Goal: Information Seeking & Learning: Learn about a topic

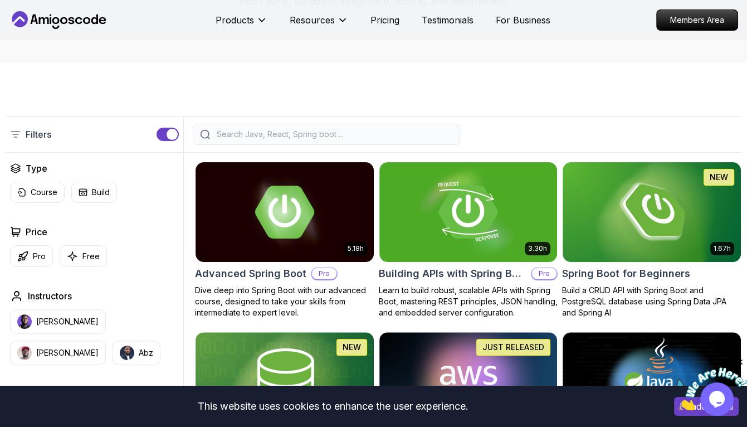
click at [718, 413] on button "Opens Chat This icon Opens the chat window." at bounding box center [717, 398] width 33 height 33
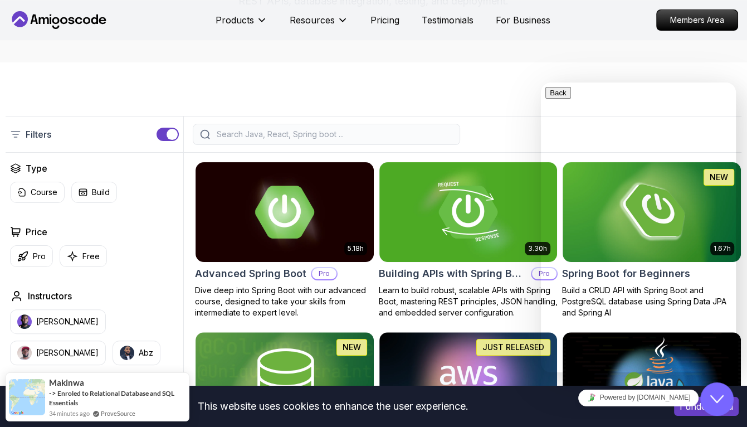
click at [716, 399] on icon "Close Chat This icon closes the chat window." at bounding box center [717, 398] width 13 height 13
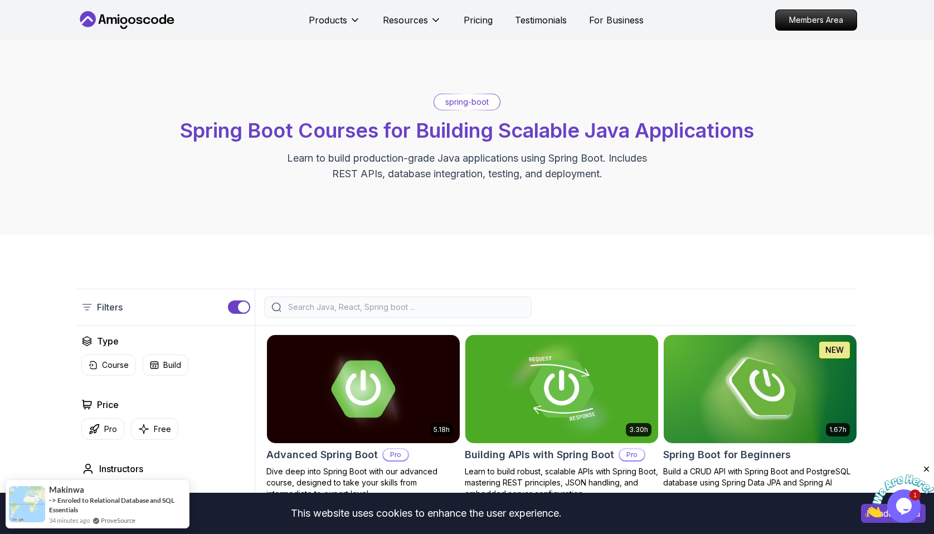
click at [747, 426] on icon "Close" at bounding box center [927, 469] width 10 height 10
click at [747, 426] on button "I understand" at bounding box center [893, 513] width 65 height 19
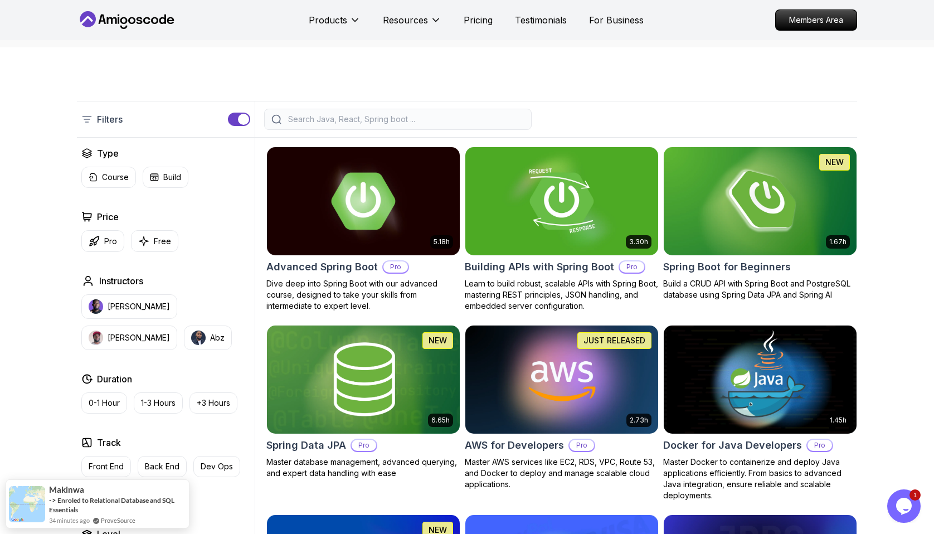
scroll to position [188, 0]
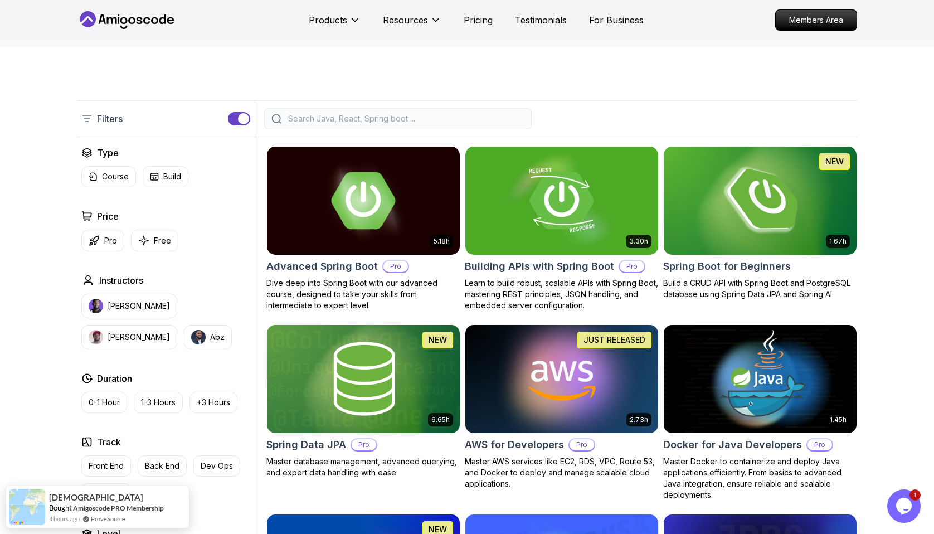
click at [747, 205] on img at bounding box center [760, 200] width 202 height 113
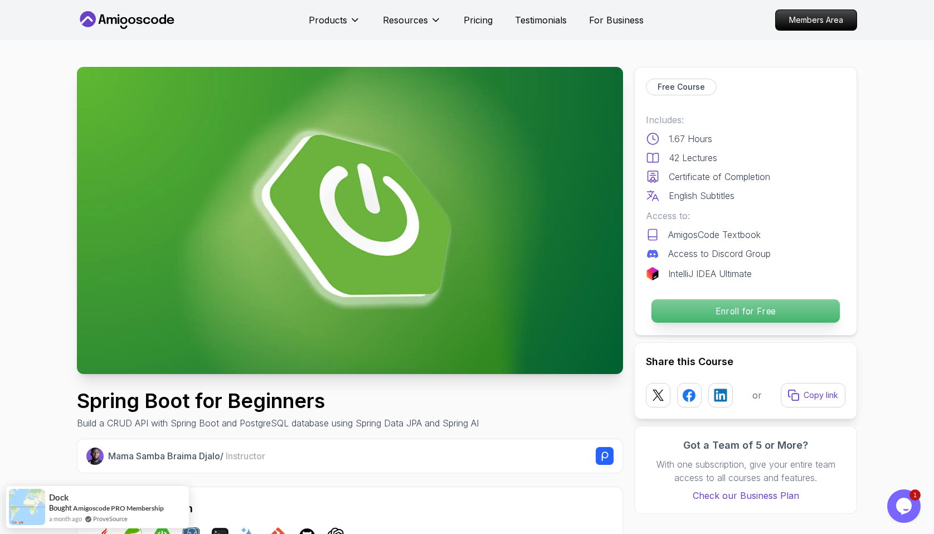
click at [687, 313] on p "Enroll for Free" at bounding box center [745, 310] width 188 height 23
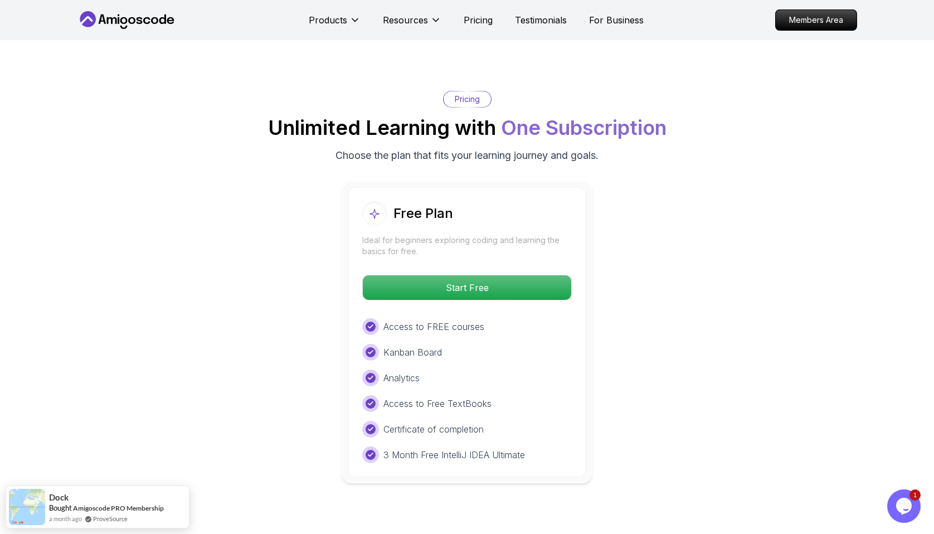
scroll to position [2188, 0]
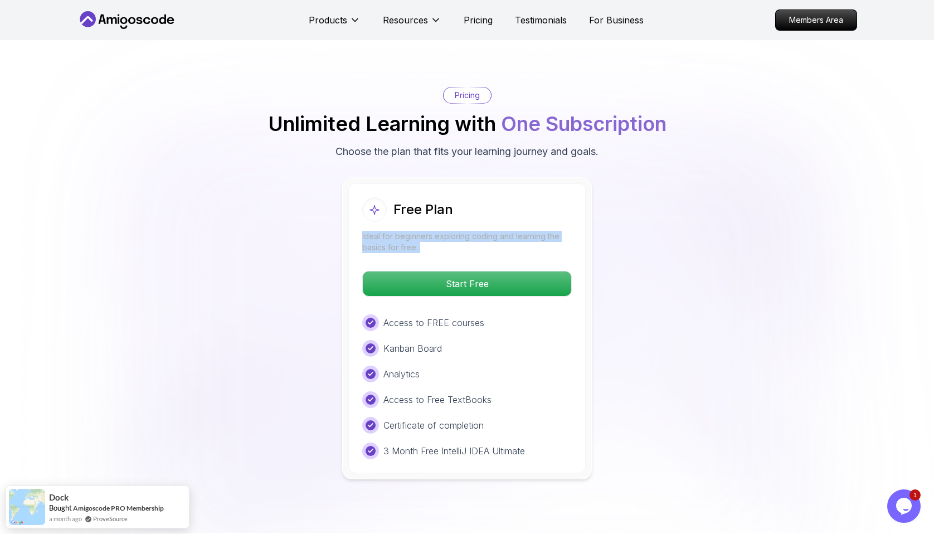
drag, startPoint x: 363, startPoint y: 219, endPoint x: 434, endPoint y: 239, distance: 73.6
click at [434, 239] on div "Free Plan Ideal for beginners exploring coding and learning the basics for free…" at bounding box center [466, 328] width 237 height 290
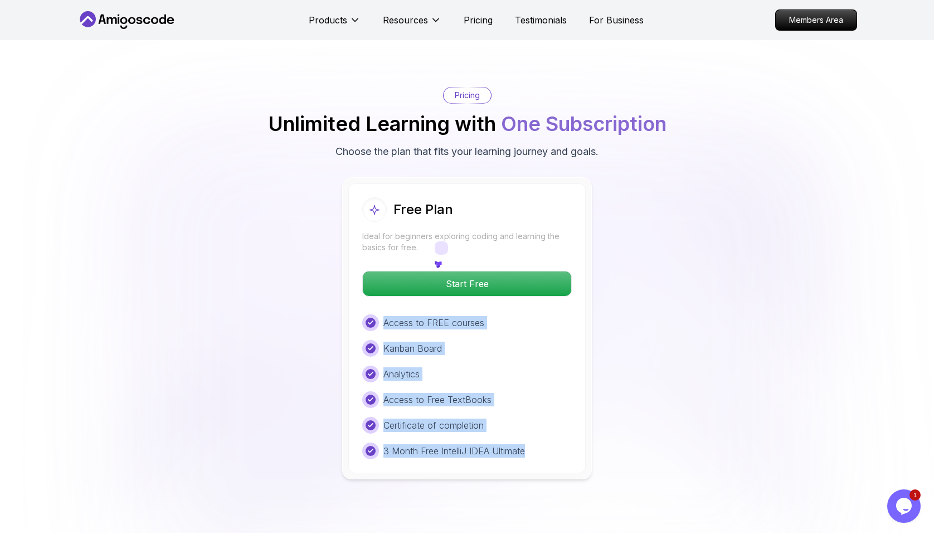
drag, startPoint x: 383, startPoint y: 306, endPoint x: 523, endPoint y: 447, distance: 198.2
click at [523, 426] on div "Free Plan Ideal for beginners exploring coding and learning the basics for free…" at bounding box center [466, 328] width 237 height 290
copy div "Access to FREE courses Kanban Board Analytics Access to Free TextBooks Certific…"
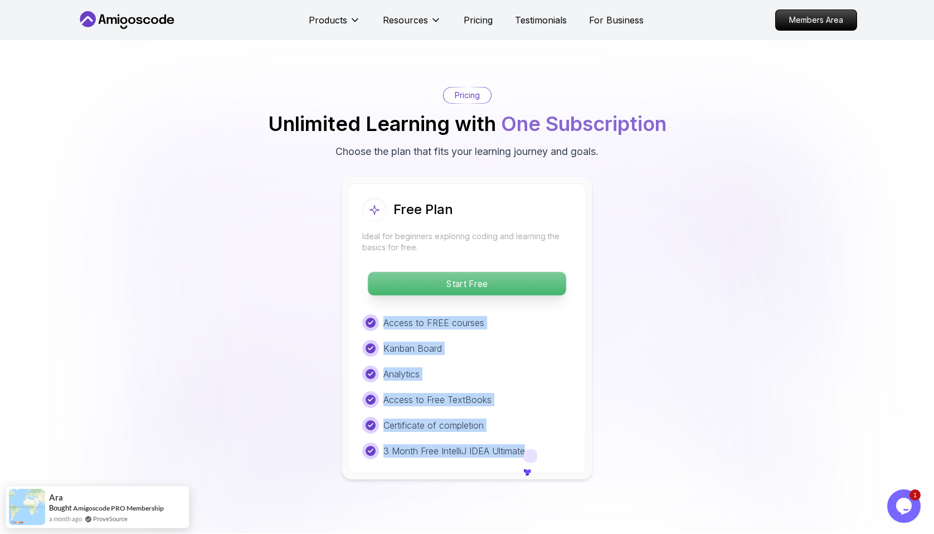
click at [471, 272] on p "Start Free" at bounding box center [467, 283] width 198 height 23
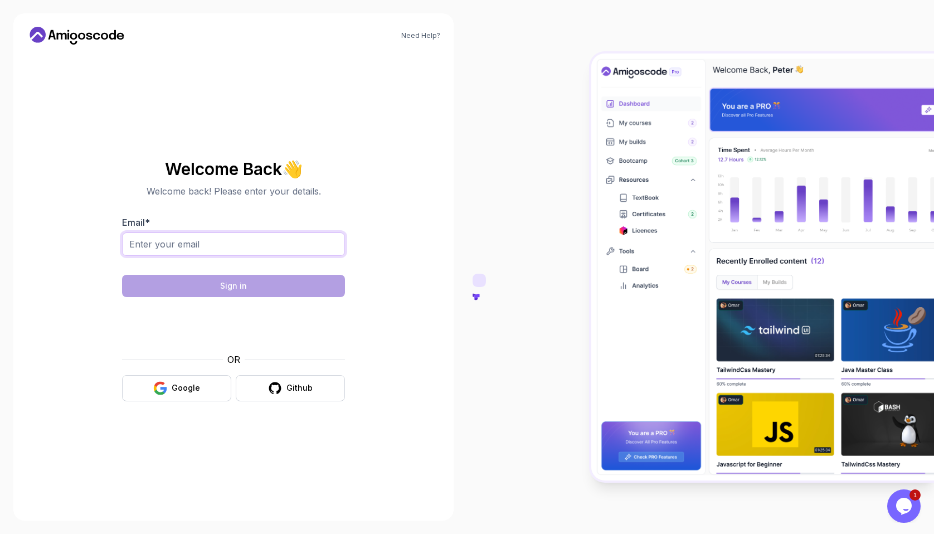
click at [246, 246] on input "Email *" at bounding box center [233, 243] width 223 height 23
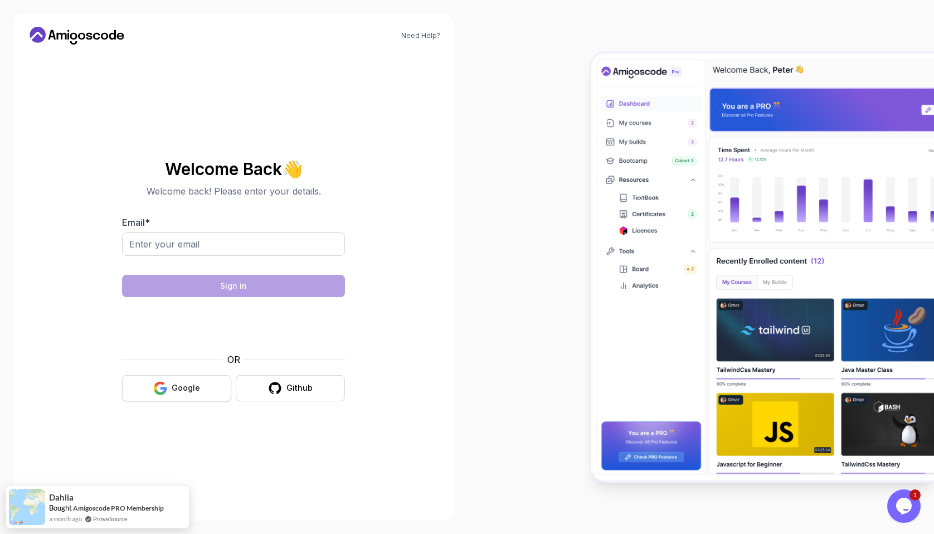
click at [157, 391] on icon "button" at bounding box center [159, 392] width 11 height 6
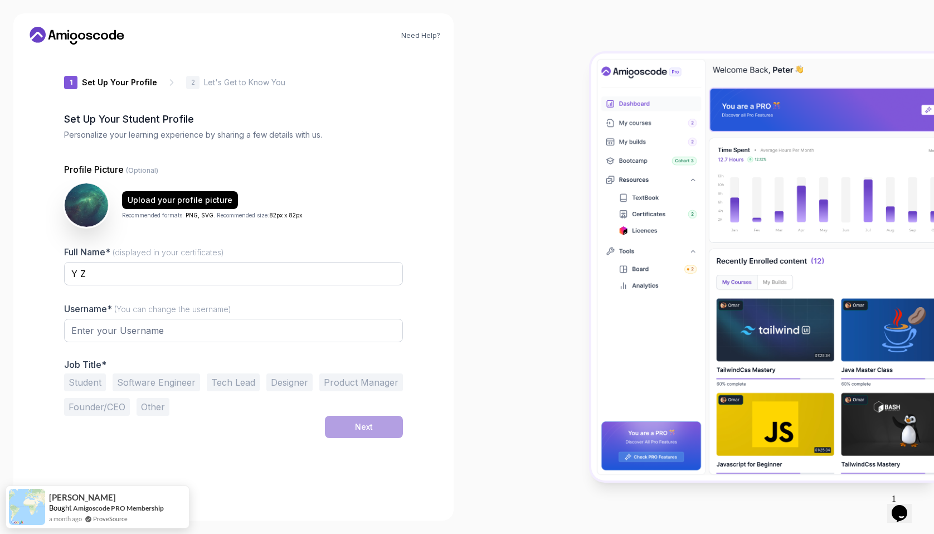
type input "quickiguanae8344"
click at [246, 190] on div "Upload your profile picture Recommended formats: PNG, SVG . Recommended size: 8…" at bounding box center [233, 205] width 339 height 45
click at [175, 426] on div "Laura Bought Amigoscode PRO Membership a month ago ProveSource" at bounding box center [98, 501] width 184 height 43
click at [266, 410] on div "Student Software Engineer Tech Lead Designer Product Manager Founder/CEO Other" at bounding box center [233, 394] width 339 height 42
click at [82, 375] on button "Student" at bounding box center [85, 382] width 42 height 18
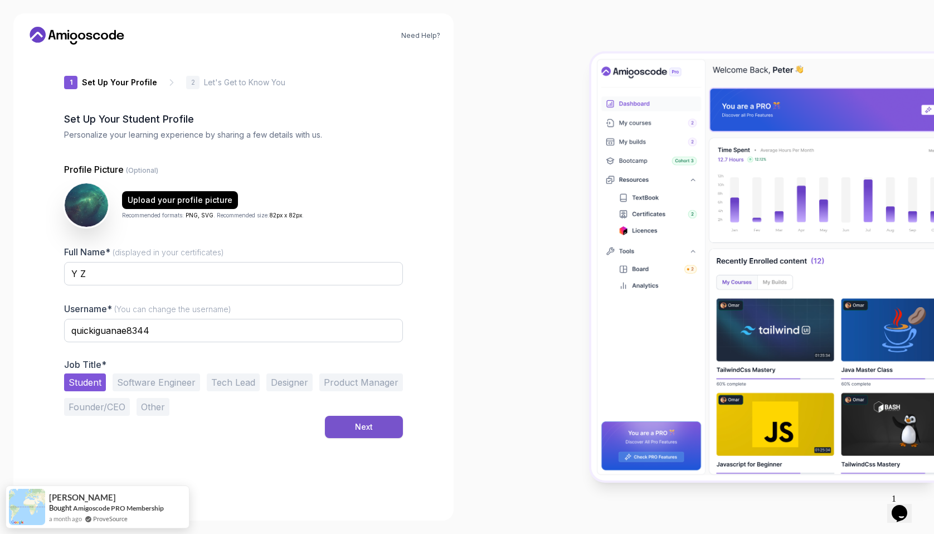
click at [361, 426] on div "Next" at bounding box center [364, 426] width 18 height 11
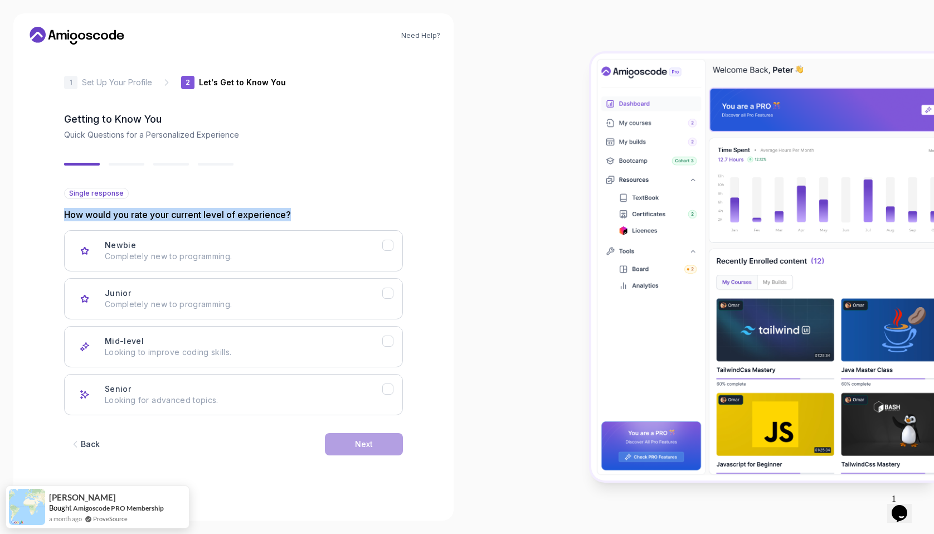
drag, startPoint x: 59, startPoint y: 214, endPoint x: 304, endPoint y: 221, distance: 245.3
click at [304, 221] on div "2 Let's Get to Know You 1 Set Up Your Profile 2 Let's Get to Know You Getting t…" at bounding box center [233, 280] width 374 height 454
copy p "How would you rate your current level of experience?"
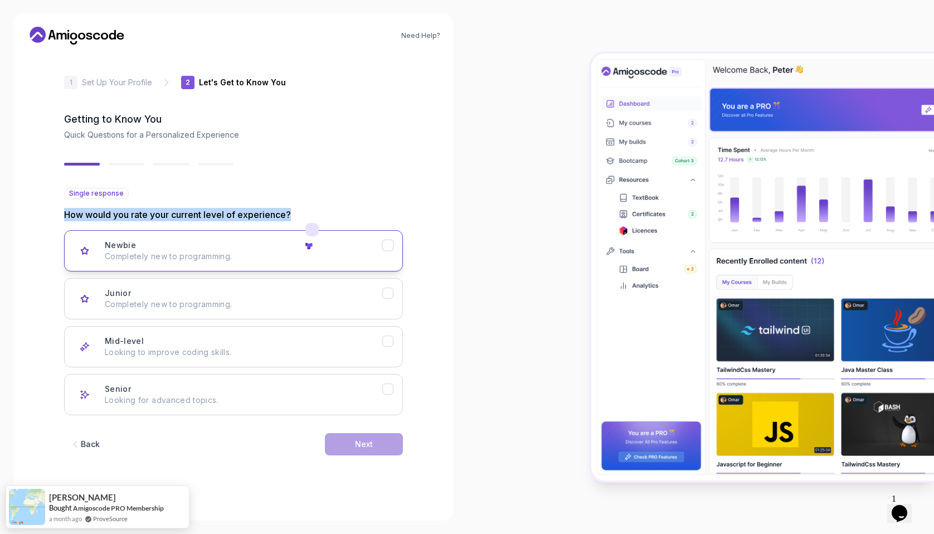
click at [299, 254] on p "Completely new to programming." at bounding box center [244, 256] width 278 height 11
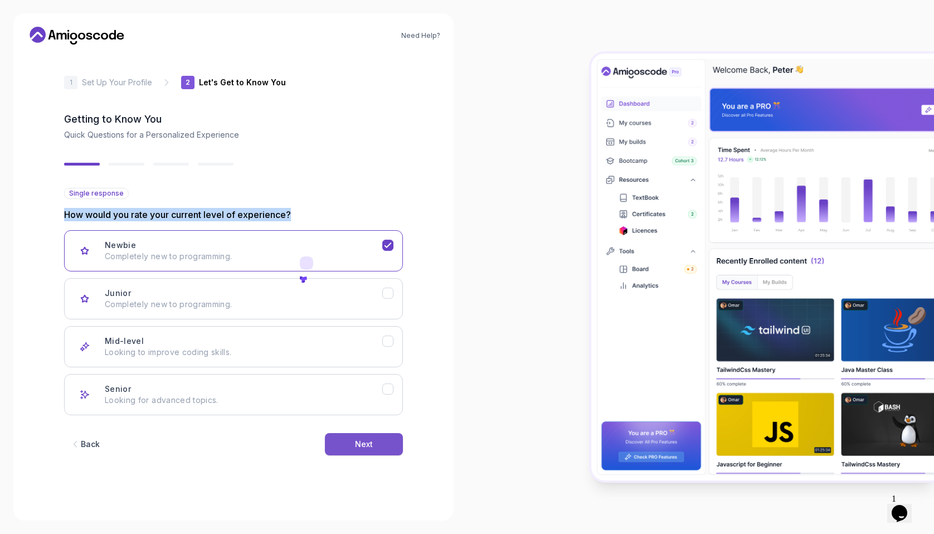
click at [364, 426] on button "Next" at bounding box center [364, 444] width 78 height 22
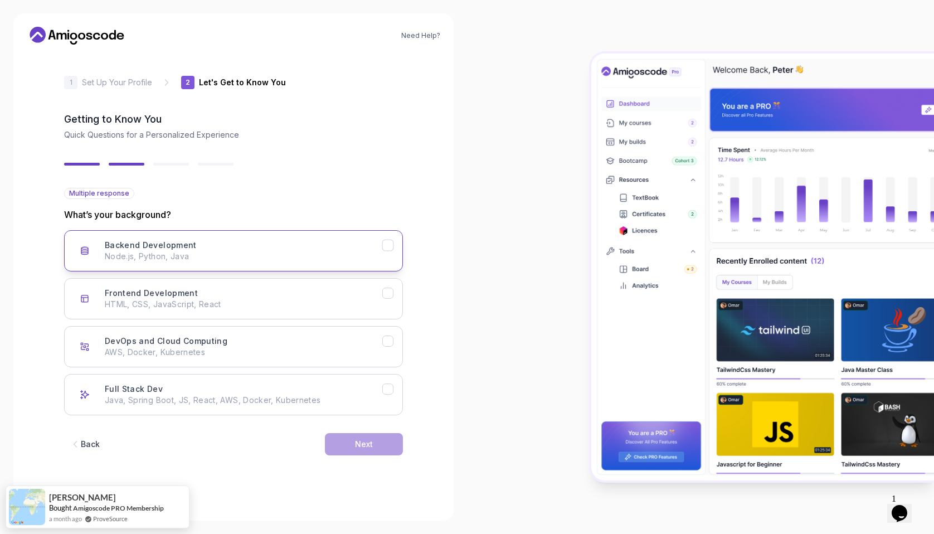
click at [275, 254] on p "Node.js, Python, Java" at bounding box center [244, 256] width 278 height 11
click at [357, 426] on div "Next" at bounding box center [364, 444] width 18 height 11
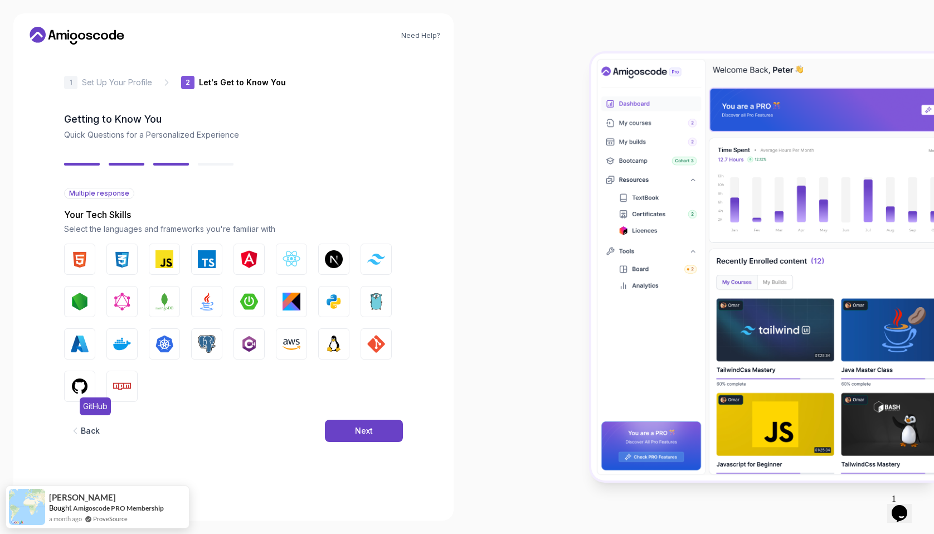
click at [80, 392] on img "button" at bounding box center [80, 386] width 18 height 18
click at [385, 329] on button "GIT" at bounding box center [376, 343] width 31 height 31
click at [385, 426] on button "Next" at bounding box center [364, 431] width 78 height 22
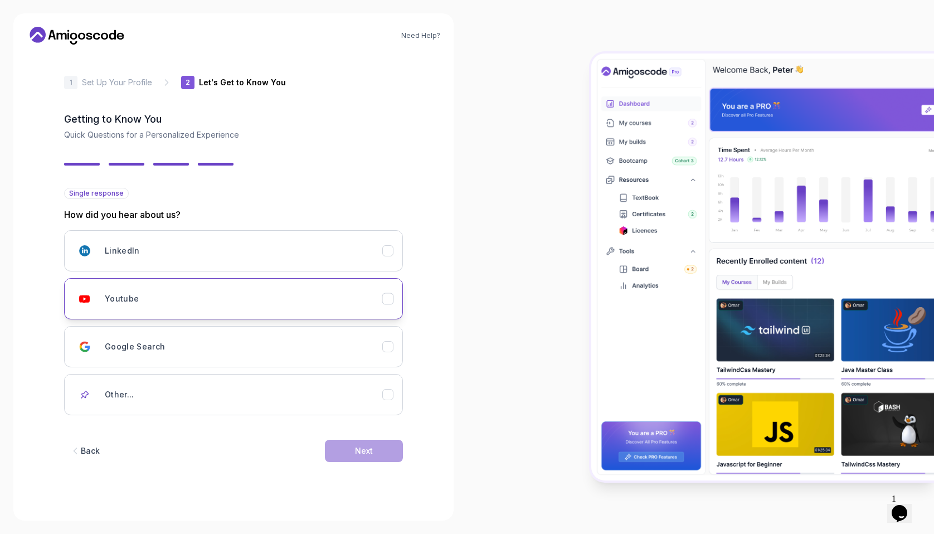
click at [303, 310] on button "Youtube" at bounding box center [233, 298] width 339 height 41
click at [369, 426] on div "Next" at bounding box center [364, 450] width 18 height 11
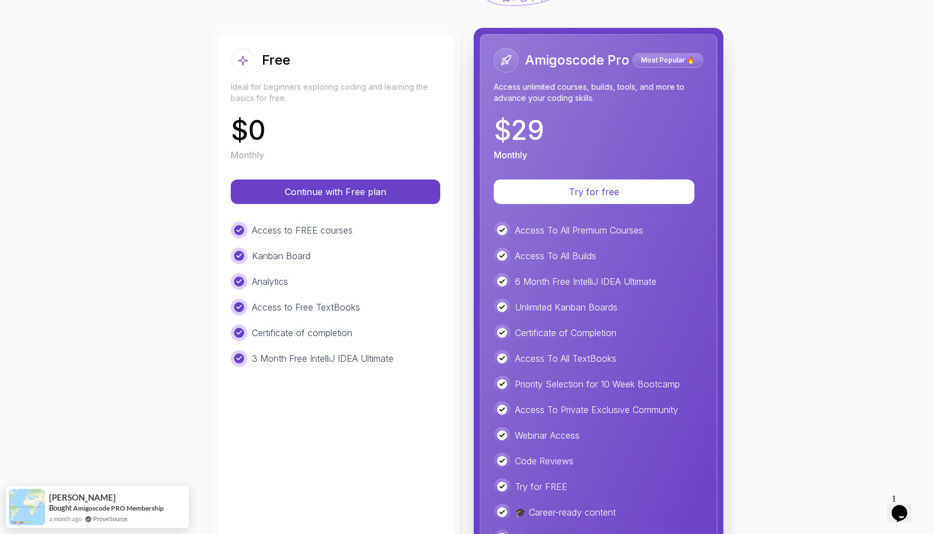
scroll to position [116, 0]
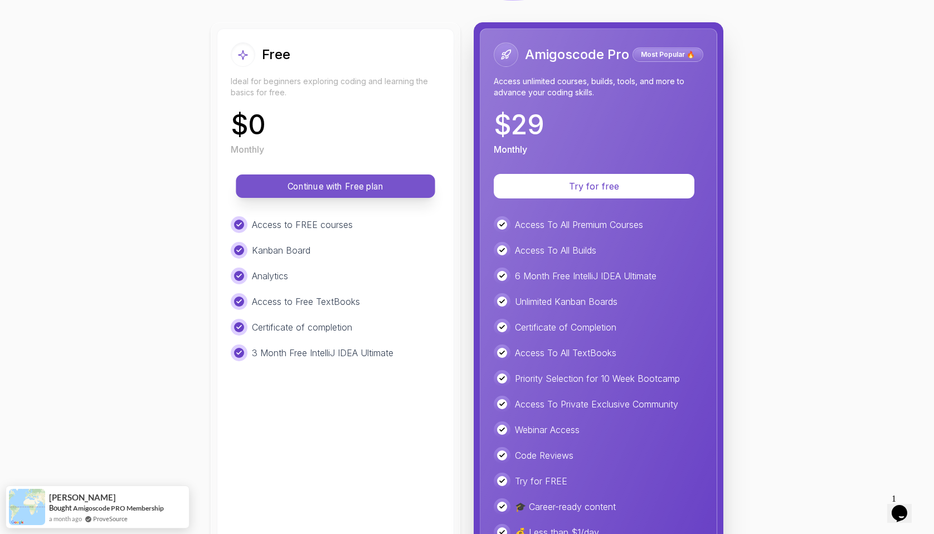
click at [332, 186] on p "Continue with Free plan" at bounding box center [336, 186] width 174 height 13
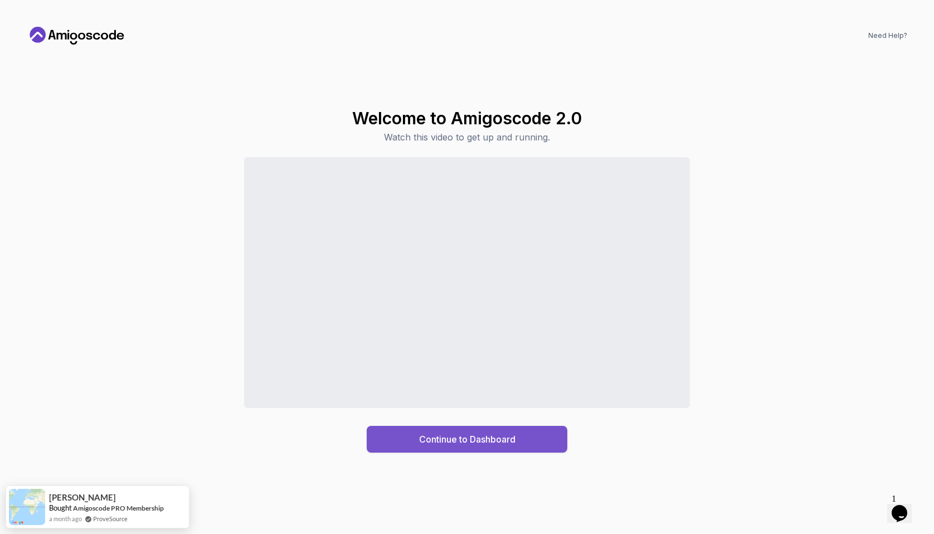
click at [439, 426] on div "Continue to Dashboard" at bounding box center [467, 438] width 96 height 13
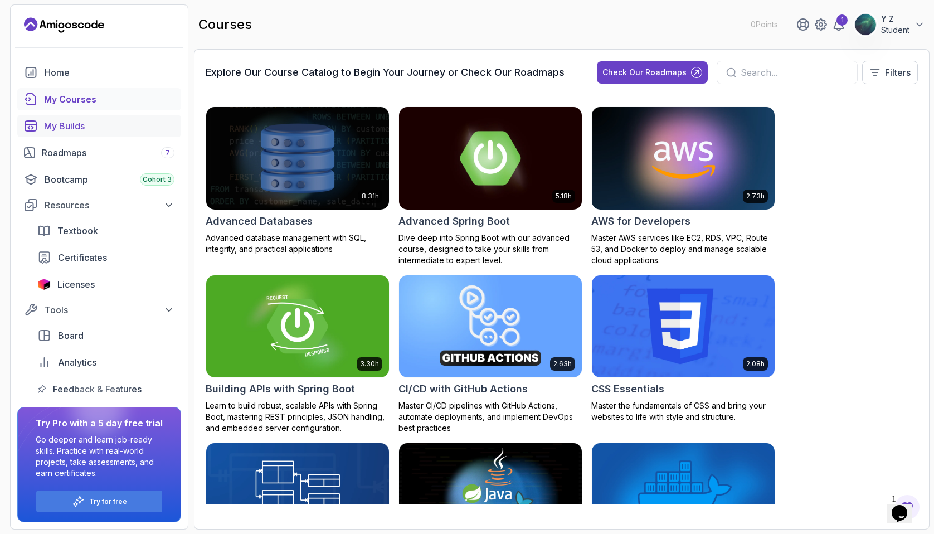
click at [106, 122] on div "My Builds" at bounding box center [109, 125] width 130 height 13
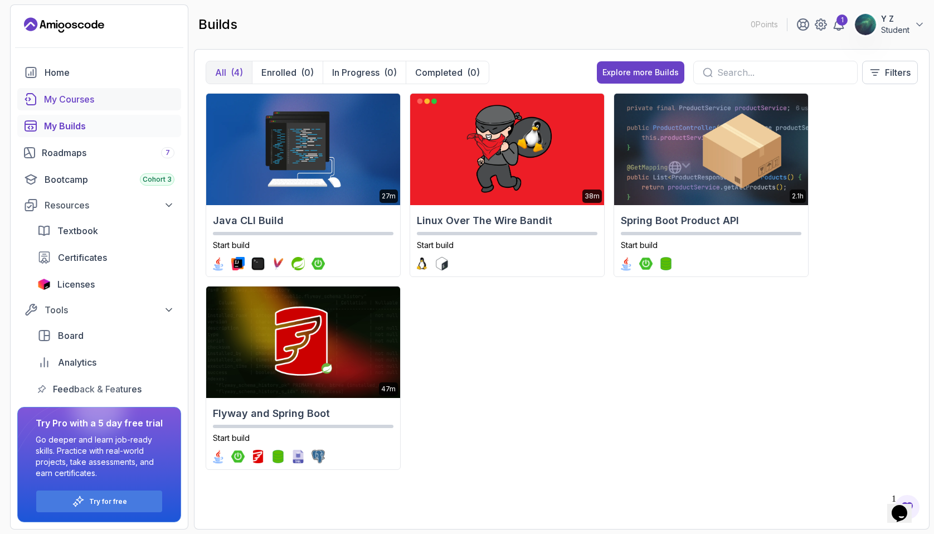
click at [121, 107] on link "My Courses" at bounding box center [99, 99] width 164 height 22
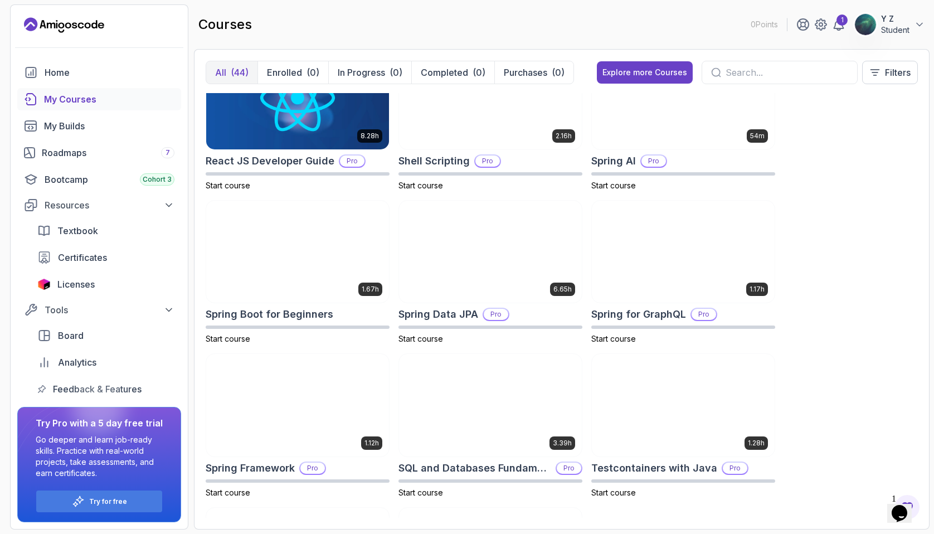
scroll to position [1717, 0]
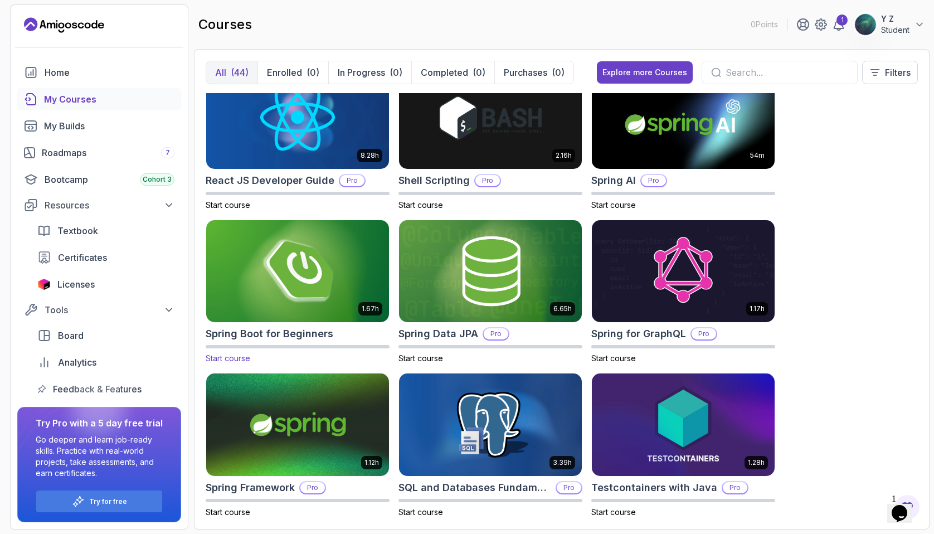
click at [286, 282] on img at bounding box center [298, 271] width 192 height 108
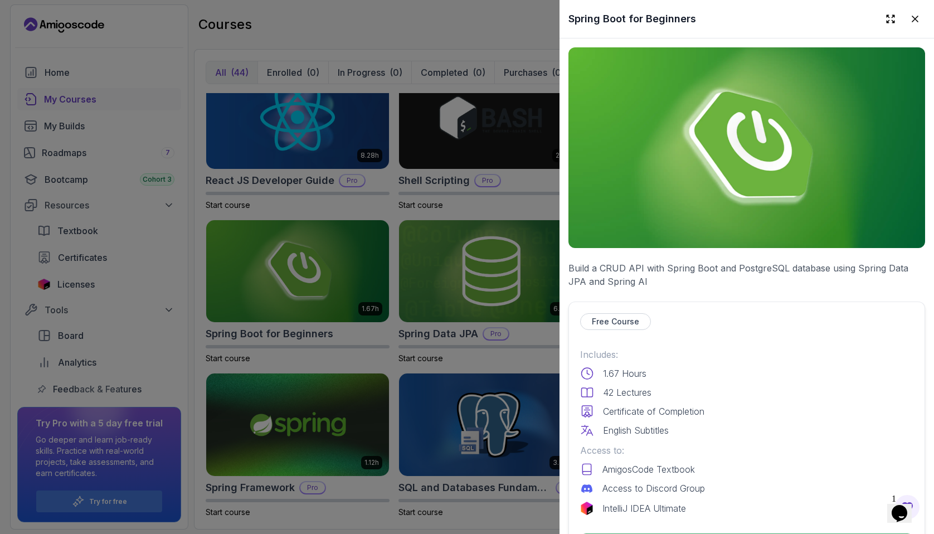
click at [625, 321] on p "Free Course" at bounding box center [615, 321] width 47 height 11
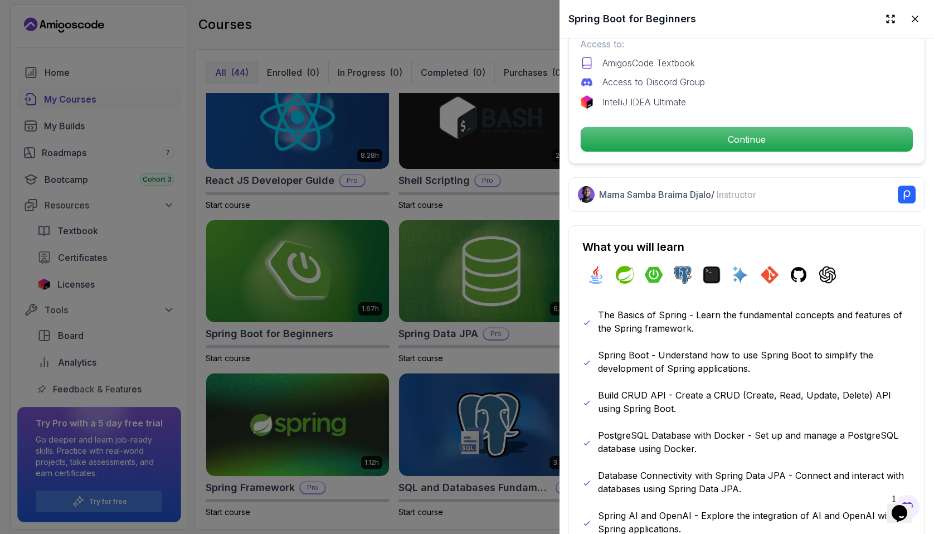
scroll to position [420, 0]
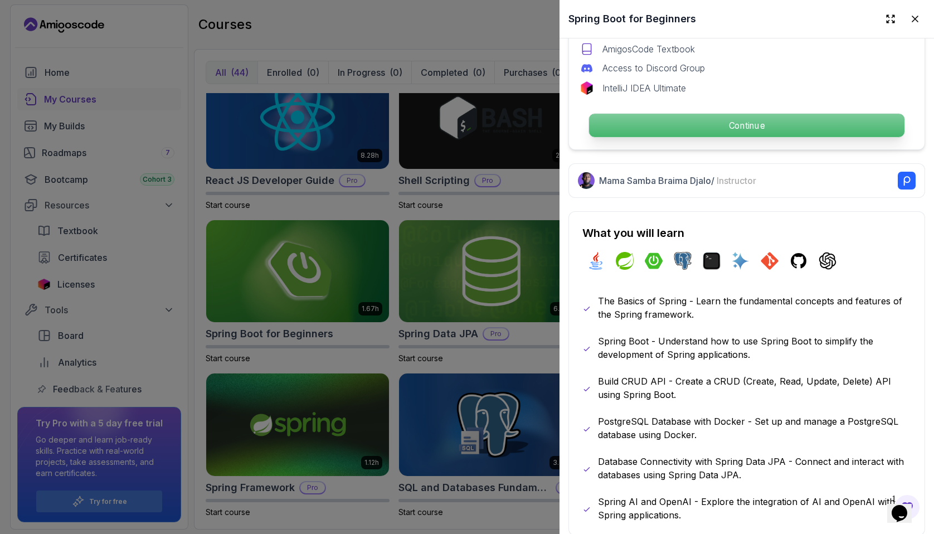
click at [747, 119] on p "Continue" at bounding box center [746, 125] width 315 height 23
click at [706, 134] on p "Continue" at bounding box center [746, 125] width 315 height 23
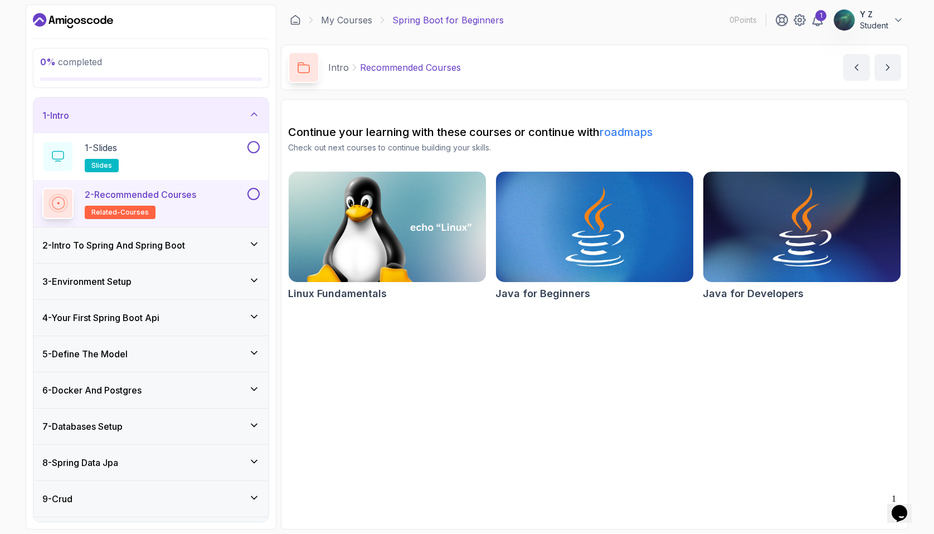
click at [403, 378] on section "Continue your learning with these courses or continue with roadmaps Check out n…" at bounding box center [595, 314] width 628 height 430
click at [181, 169] on div "1 - Slides slides" at bounding box center [143, 156] width 203 height 31
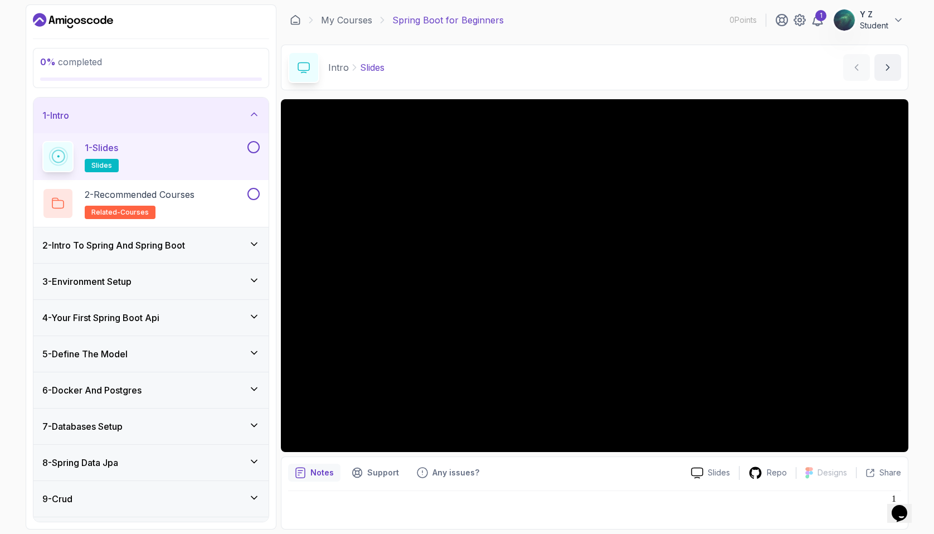
click at [189, 234] on div "2 - Intro To Spring And Spring Boot" at bounding box center [150, 245] width 235 height 36
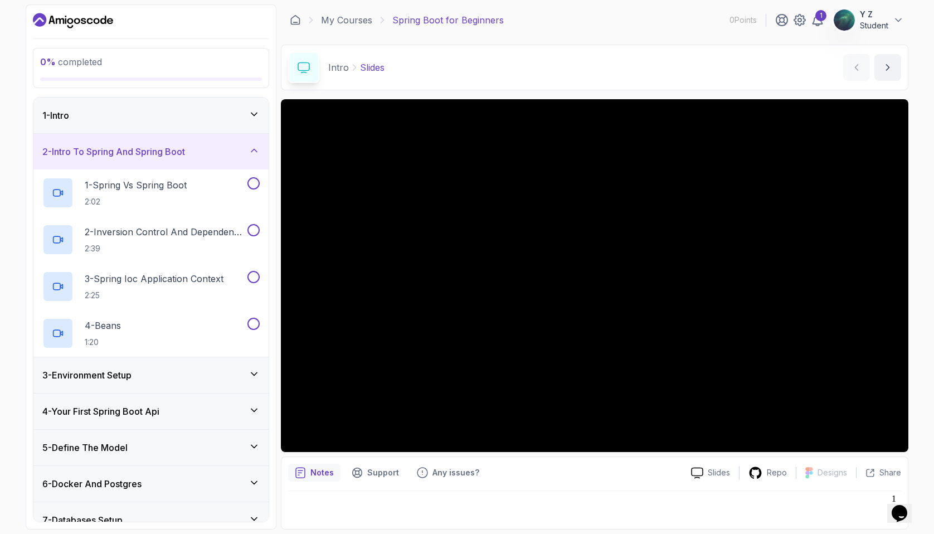
click at [216, 163] on div "2 - Intro To Spring And Spring Boot" at bounding box center [150, 152] width 235 height 36
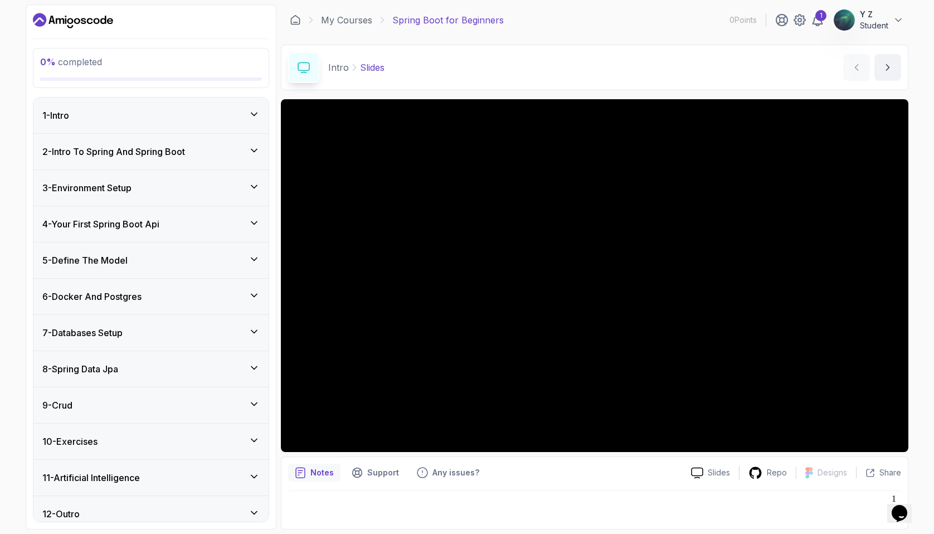
click at [230, 110] on div "1 - Intro" at bounding box center [150, 115] width 217 height 13
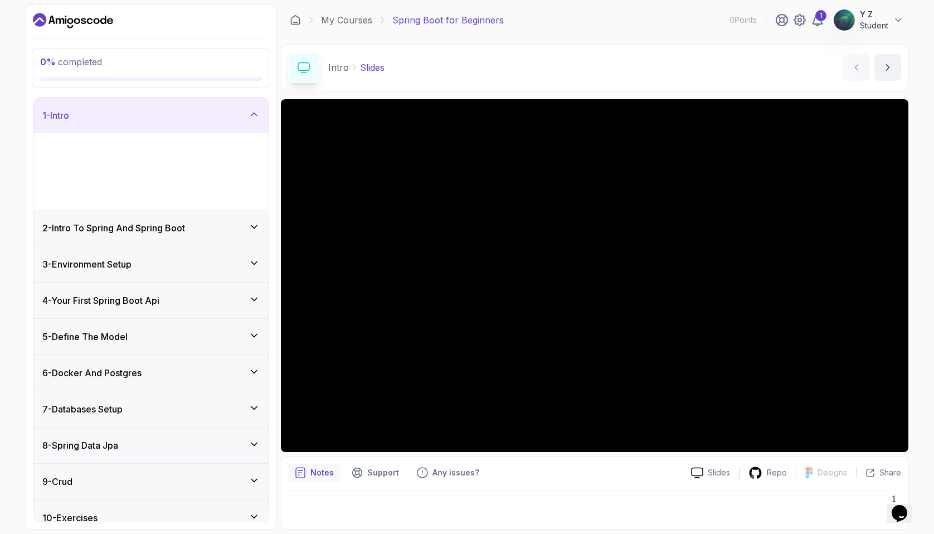
click at [230, 110] on div "1 - Intro" at bounding box center [150, 115] width 217 height 13
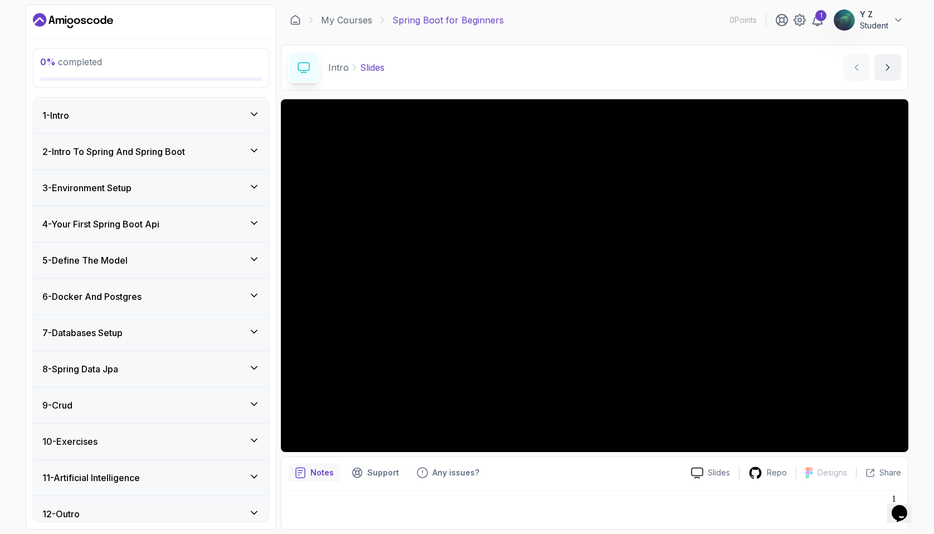
click at [228, 71] on div "0 % completed" at bounding box center [151, 68] width 222 height 26
click at [346, 22] on link "My Courses" at bounding box center [346, 19] width 51 height 13
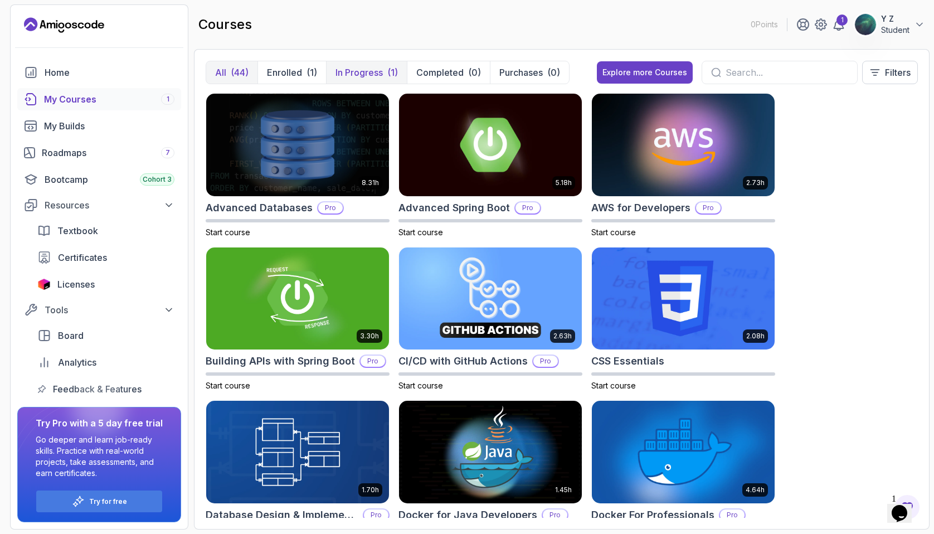
click at [357, 75] on p "In Progress" at bounding box center [358, 72] width 47 height 13
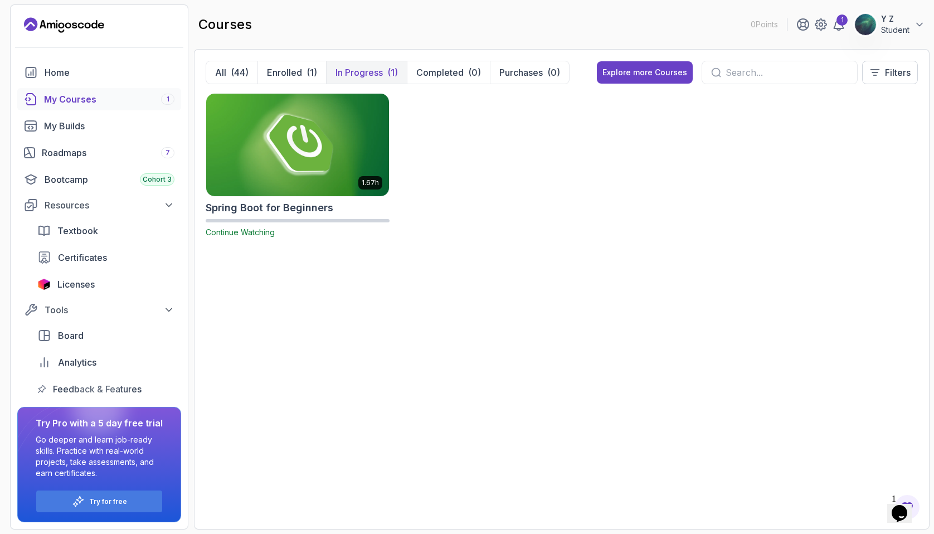
click at [331, 144] on img at bounding box center [298, 145] width 192 height 108
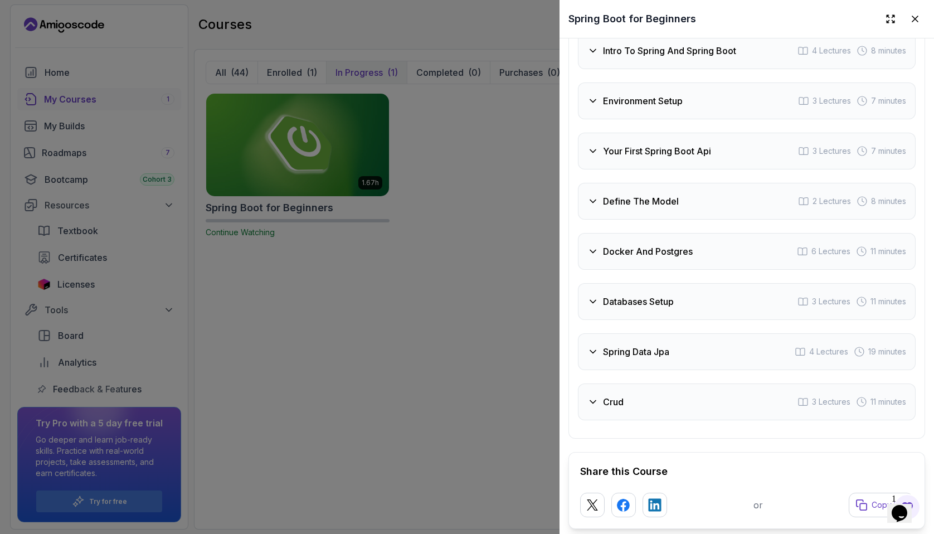
scroll to position [1925, 0]
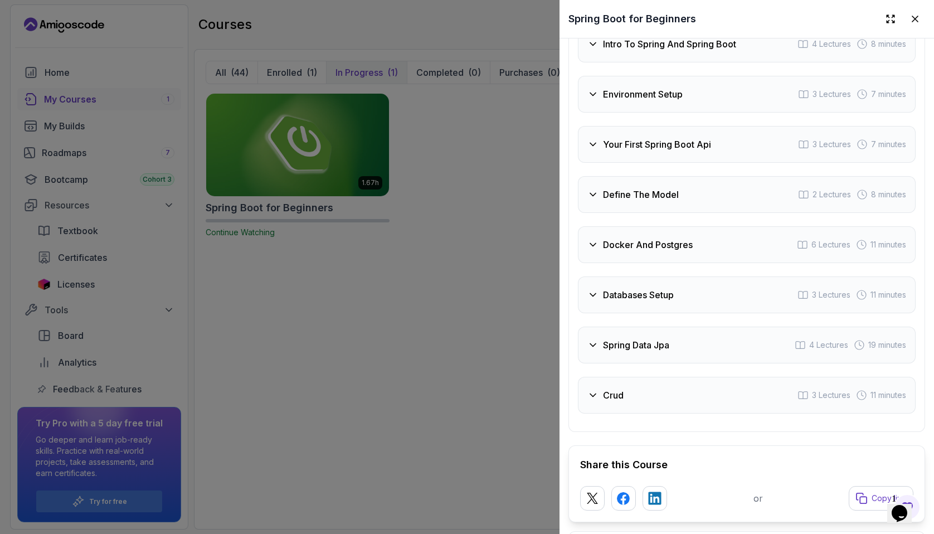
click at [592, 244] on icon at bounding box center [592, 244] width 11 height 11
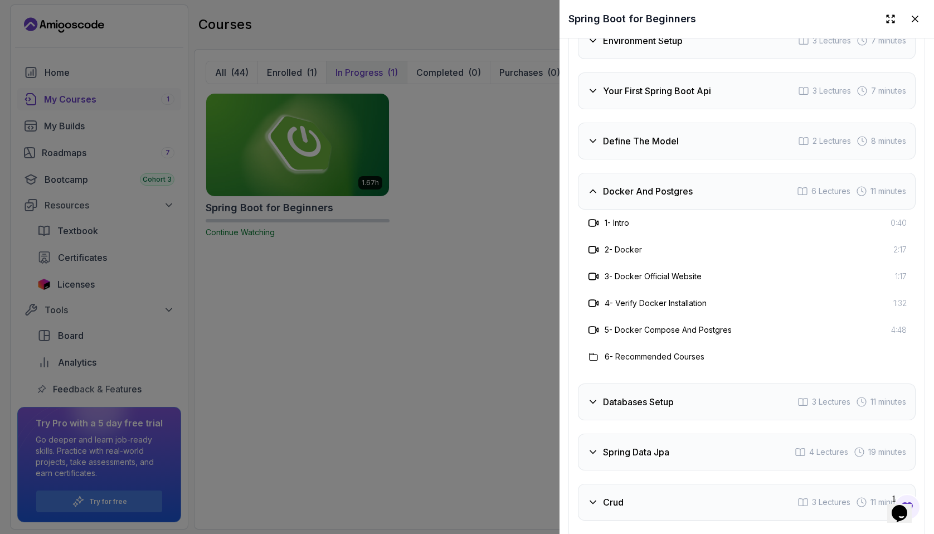
click at [588, 193] on icon at bounding box center [592, 191] width 11 height 11
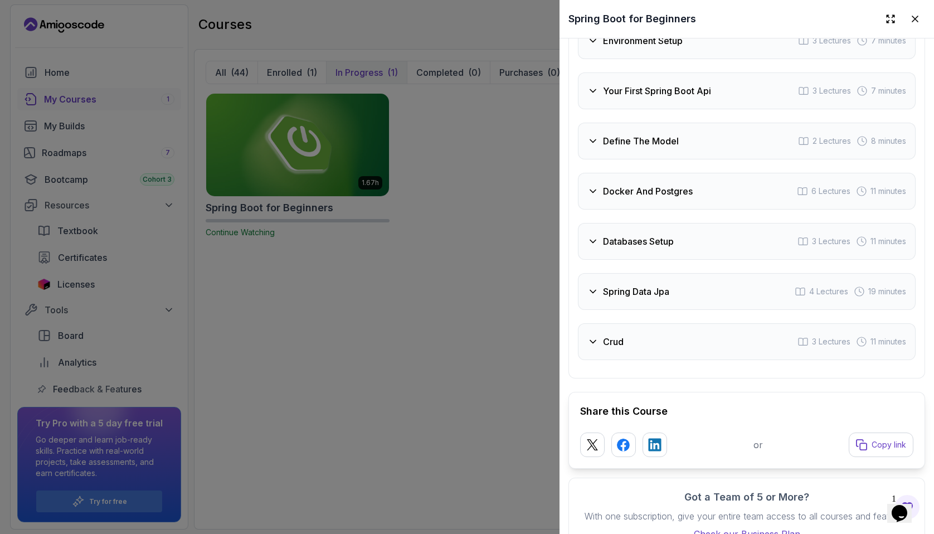
click at [594, 295] on icon at bounding box center [592, 291] width 11 height 11
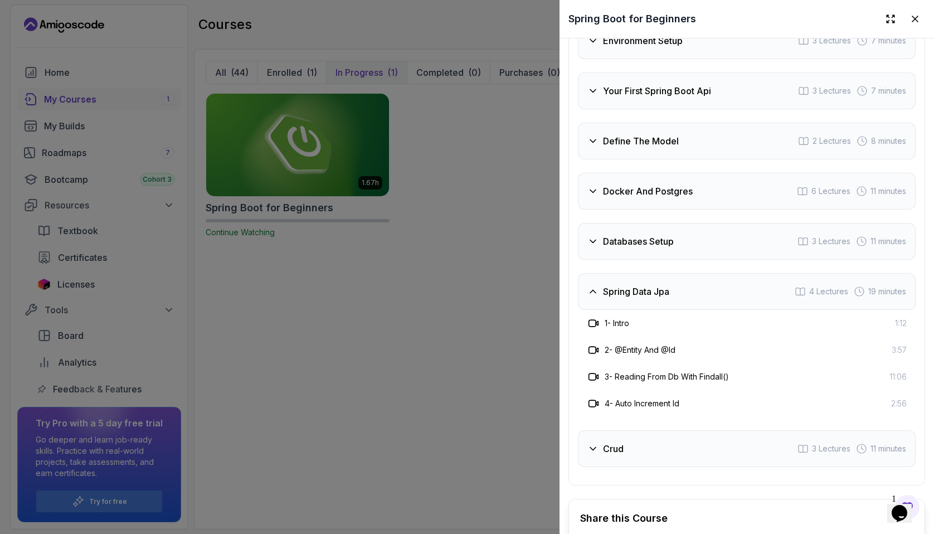
click at [594, 295] on icon at bounding box center [592, 291] width 11 height 11
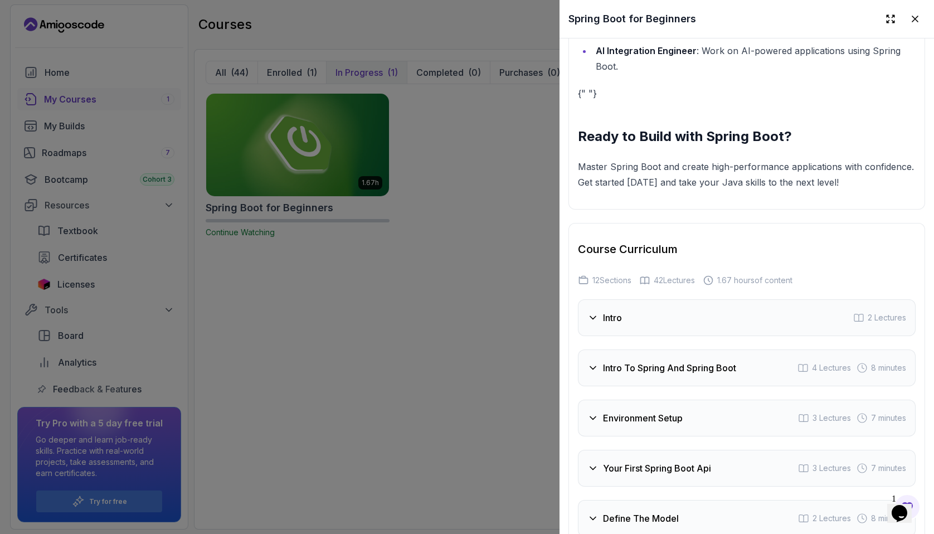
scroll to position [1549, 0]
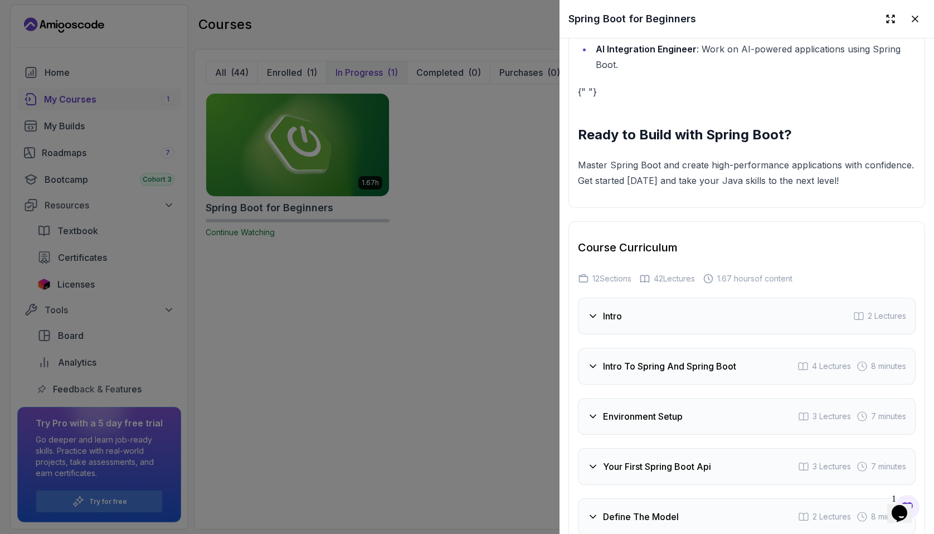
click at [594, 322] on div "Intro" at bounding box center [604, 315] width 35 height 13
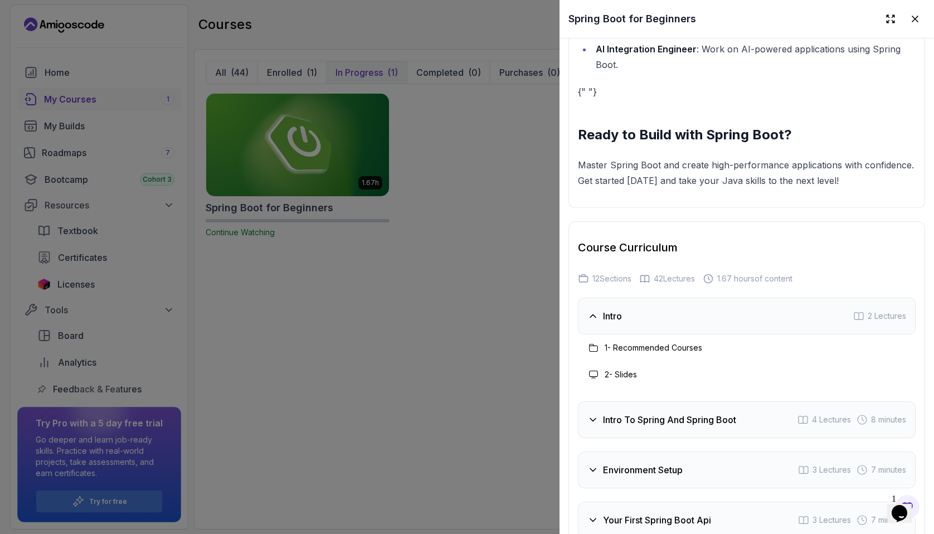
click at [626, 346] on h3 "1 - Recommended Courses" at bounding box center [654, 347] width 98 height 11
click at [747, 315] on div "Intro 2 Lectures" at bounding box center [747, 316] width 338 height 37
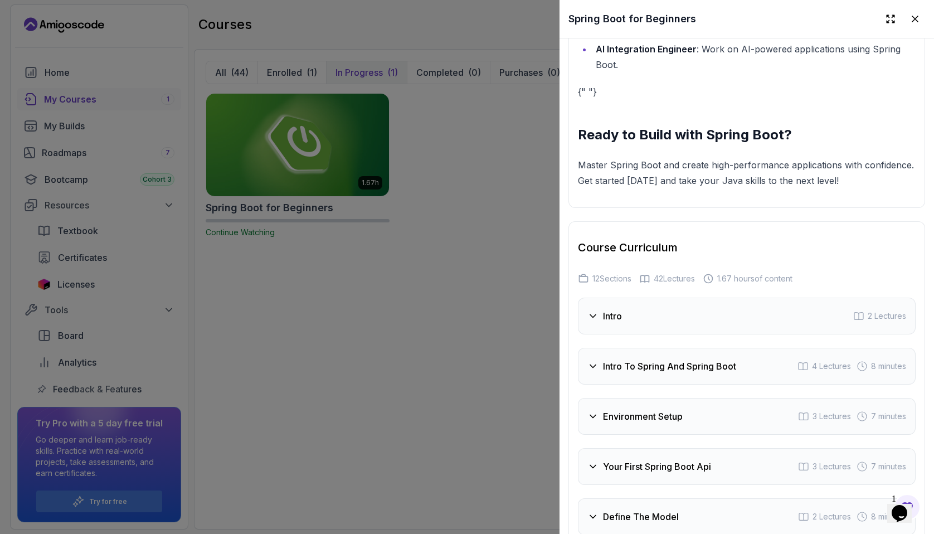
click at [698, 333] on div "Intro 2 Lectures" at bounding box center [747, 316] width 338 height 37
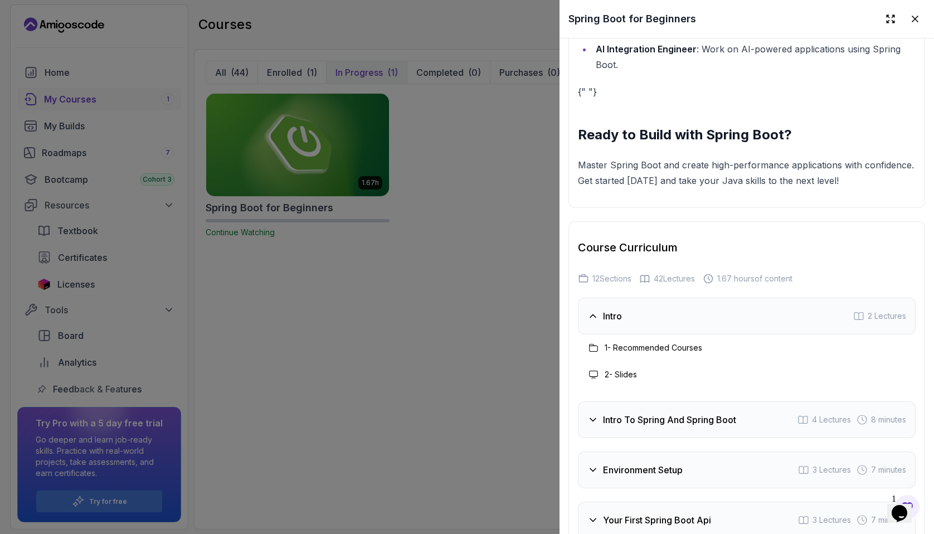
click at [698, 333] on div "Intro 2 Lectures" at bounding box center [747, 316] width 338 height 37
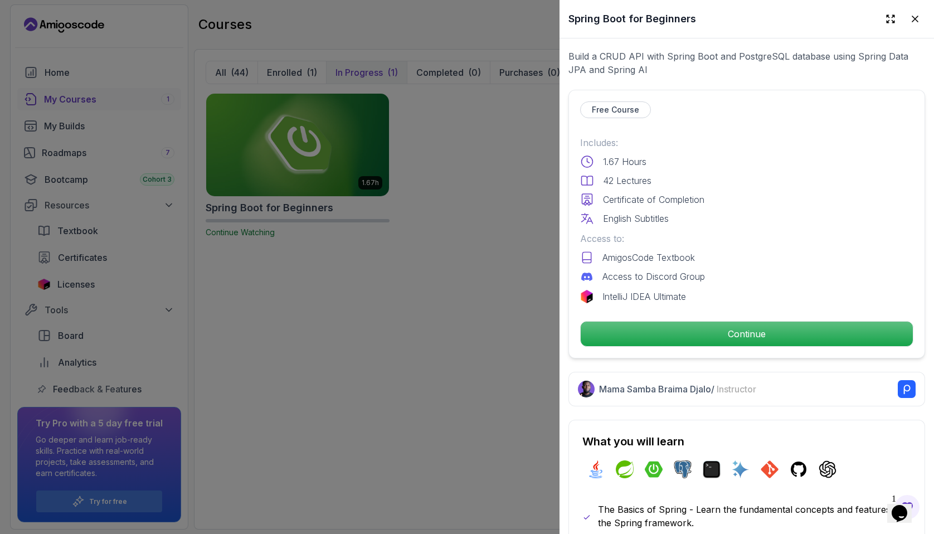
scroll to position [227, 0]
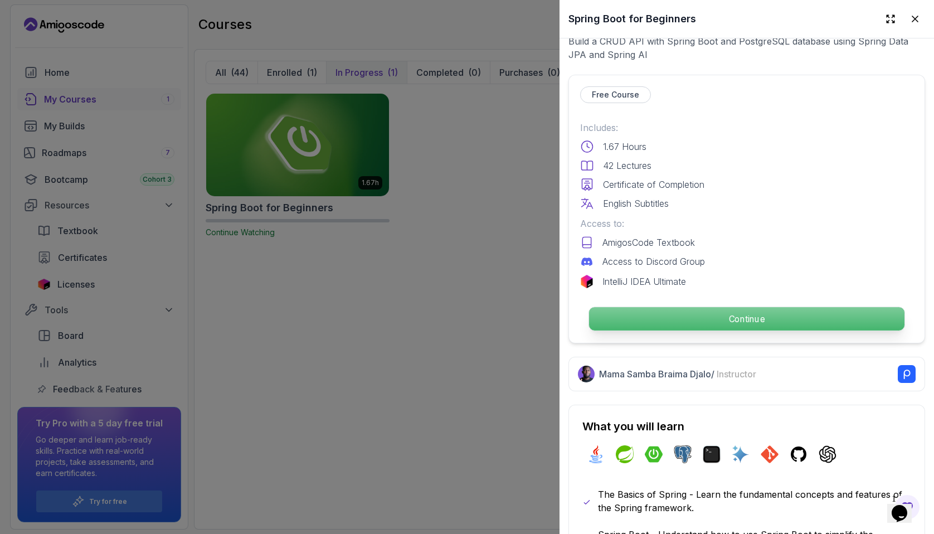
click at [700, 317] on p "Continue" at bounding box center [746, 318] width 315 height 23
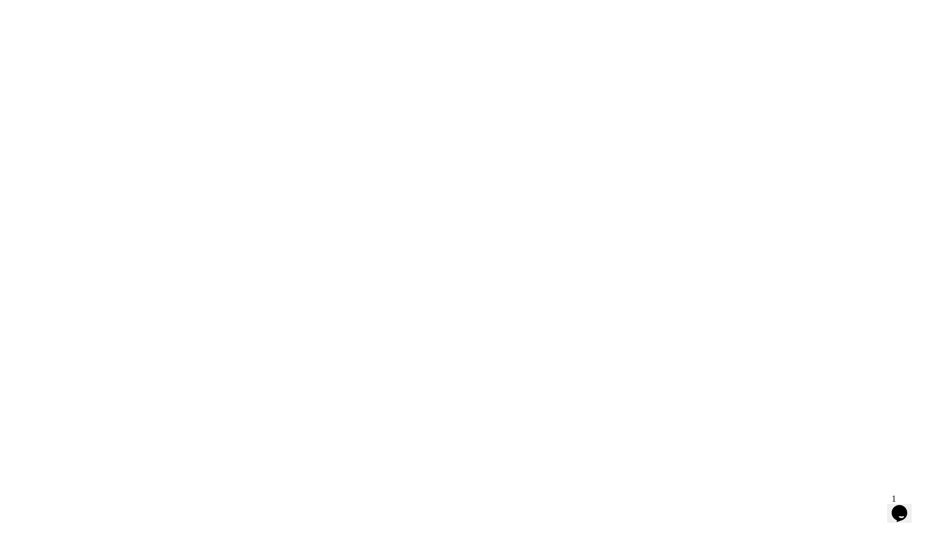
click at [655, 0] on html at bounding box center [467, 0] width 934 height 0
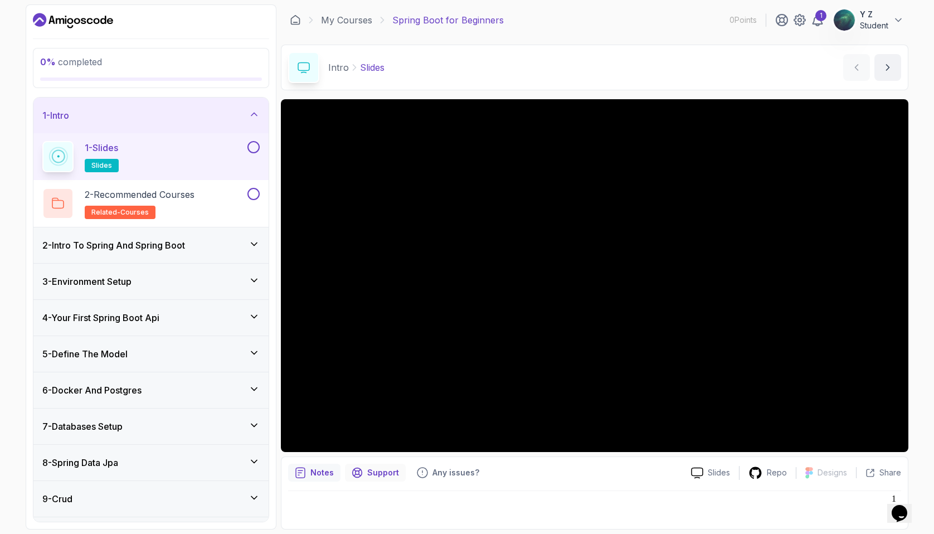
click at [386, 426] on p "Support" at bounding box center [383, 472] width 32 height 11
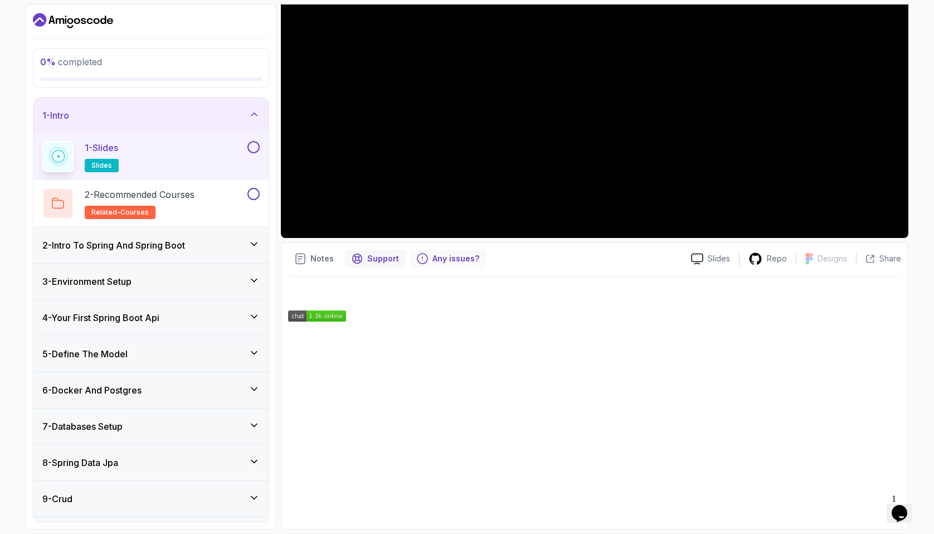
click at [437, 256] on p "Any issues?" at bounding box center [455, 258] width 47 height 11
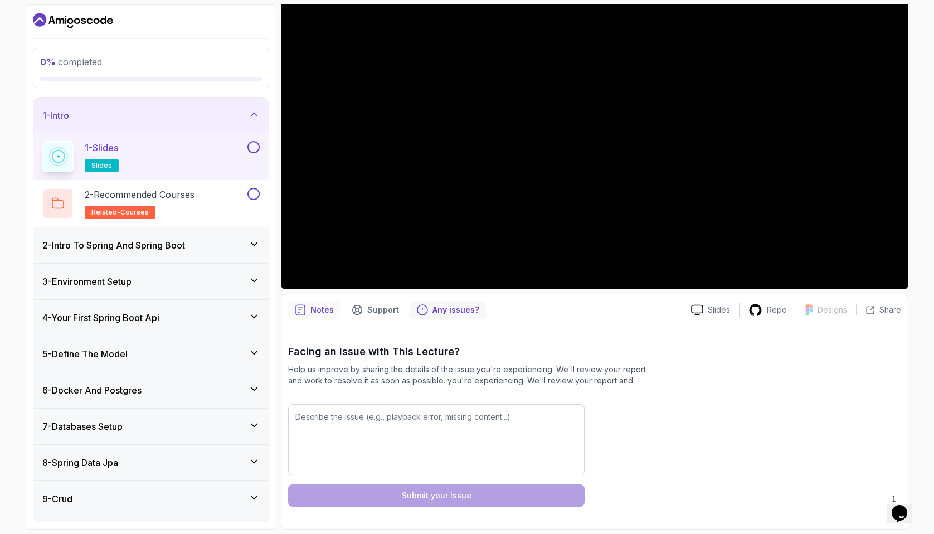
click at [313, 309] on p "Notes" at bounding box center [321, 309] width 23 height 11
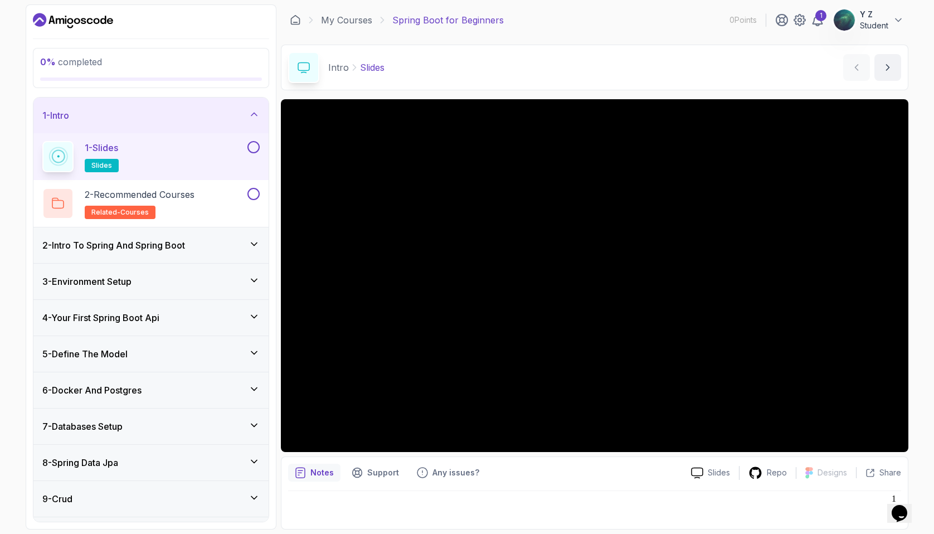
scroll to position [0, 0]
click at [189, 191] on p "2 - Recommended Courses" at bounding box center [140, 194] width 110 height 13
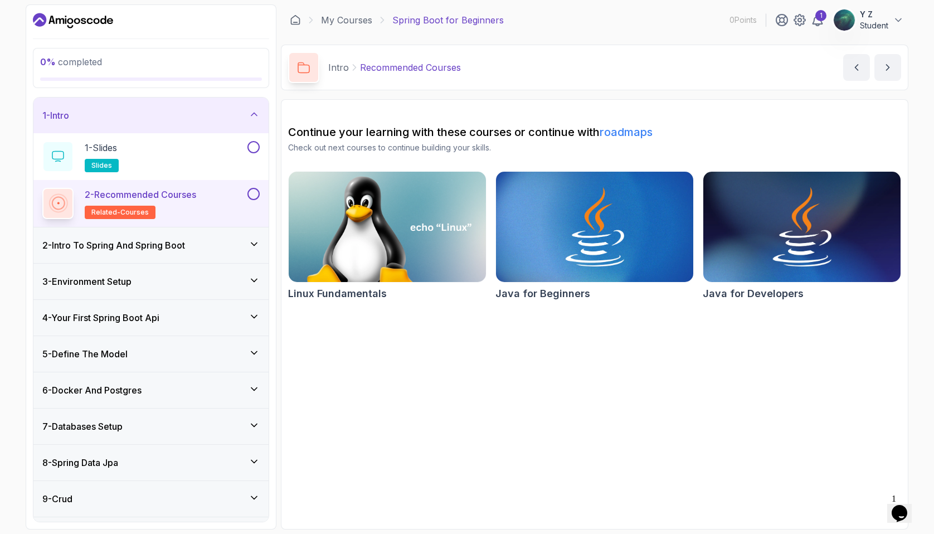
click at [183, 247] on h3 "2 - Intro To Spring And Spring Boot" at bounding box center [113, 245] width 143 height 13
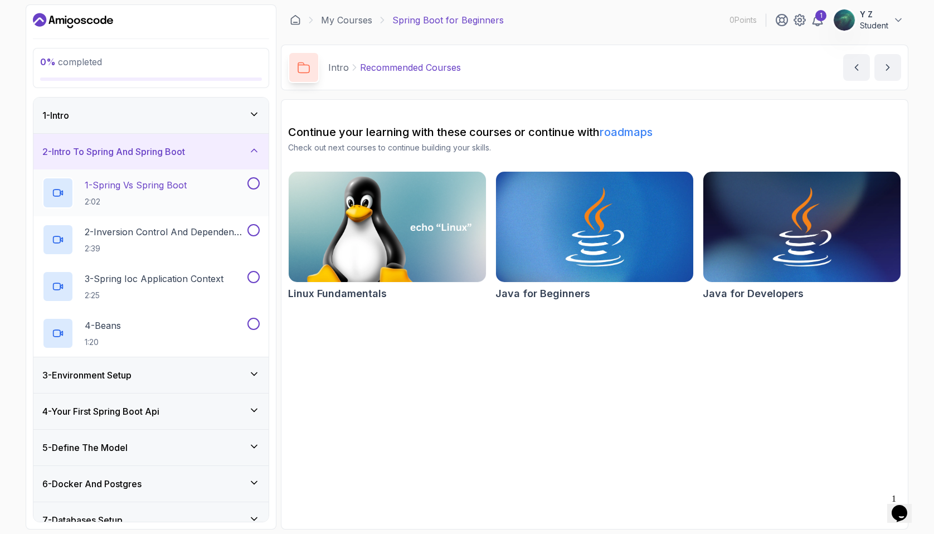
click at [187, 192] on h2 "1 - Spring Vs Spring Boot 2:02" at bounding box center [136, 192] width 102 height 29
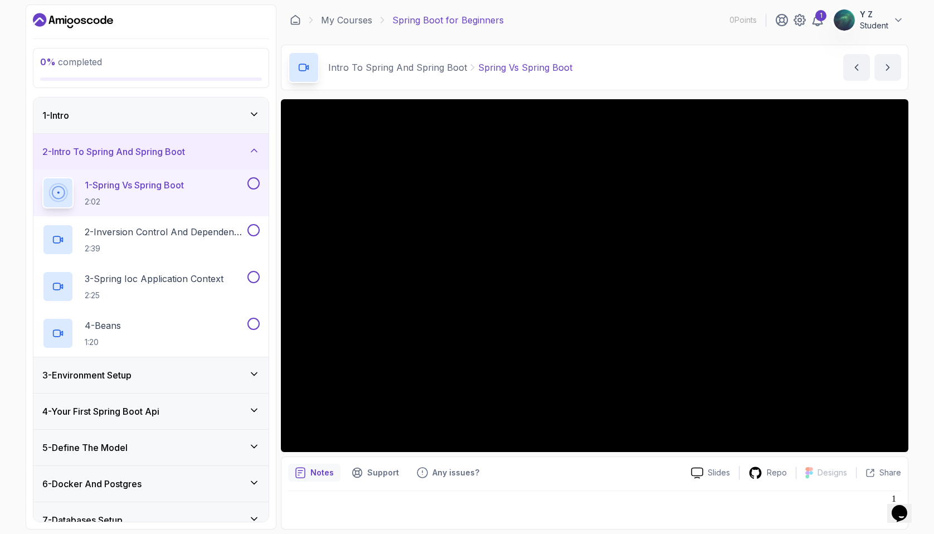
click at [125, 121] on div "1 - Intro" at bounding box center [150, 115] width 217 height 13
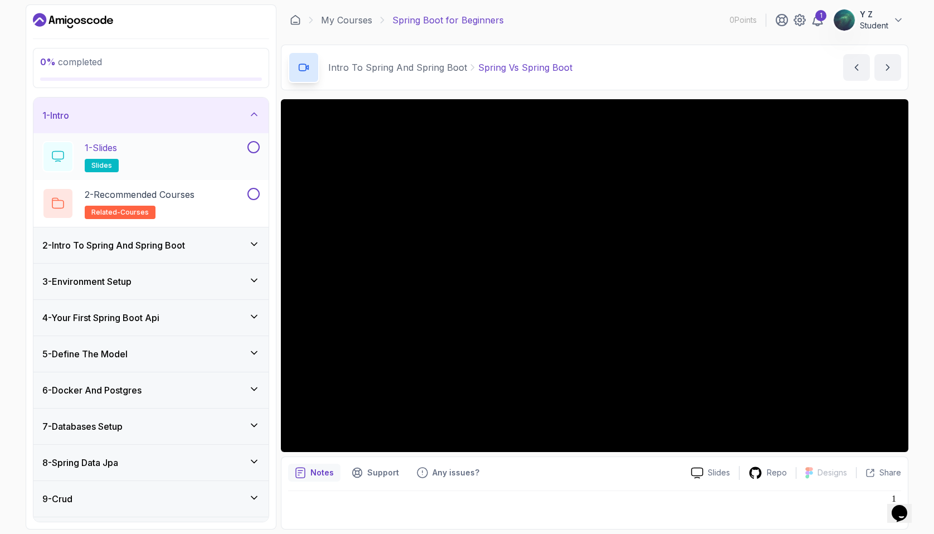
click at [140, 157] on div "1 - Slides slides" at bounding box center [143, 156] width 203 height 31
click at [174, 154] on div "1 - Slides slides" at bounding box center [143, 156] width 203 height 31
